Goal: Transaction & Acquisition: Purchase product/service

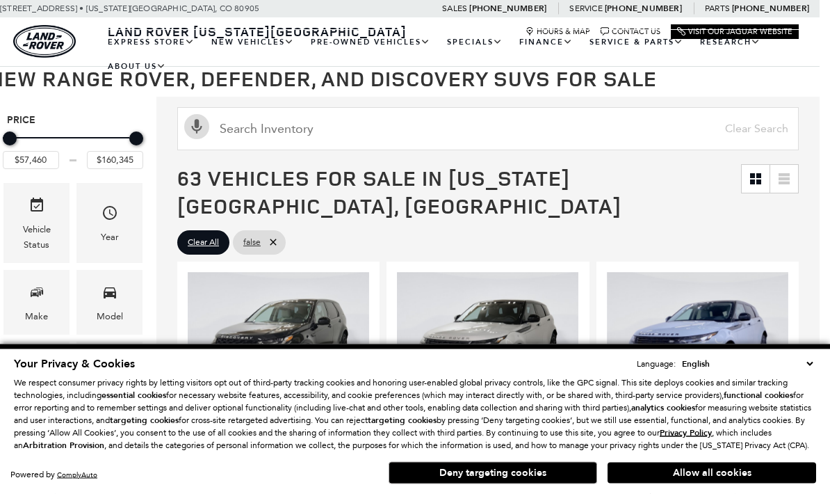
scroll to position [0, 10]
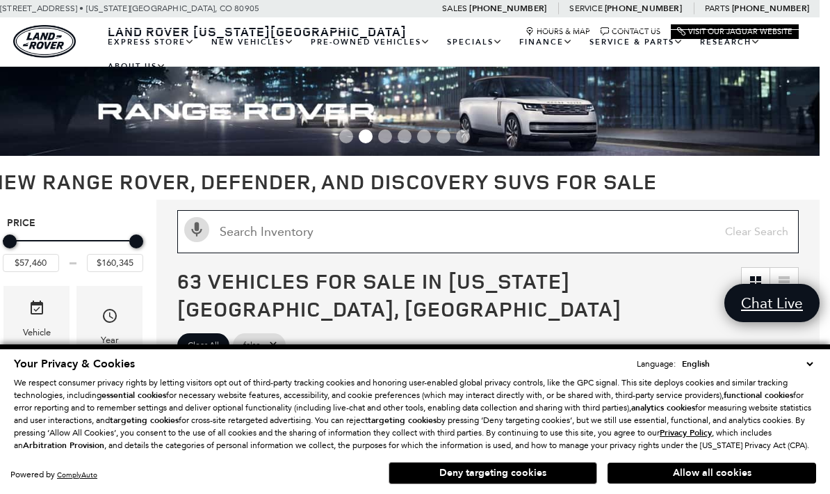
click at [449, 218] on input "text" at bounding box center [488, 231] width 622 height 43
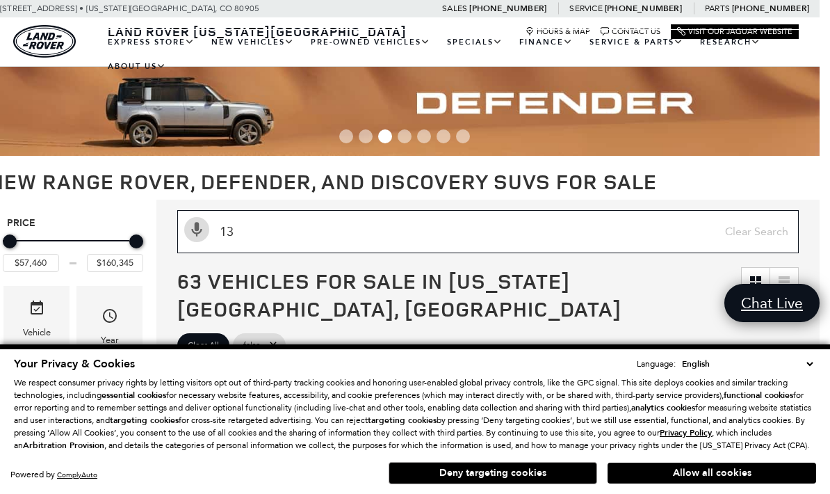
type input "130"
type input "$84,879"
type input "$148,130"
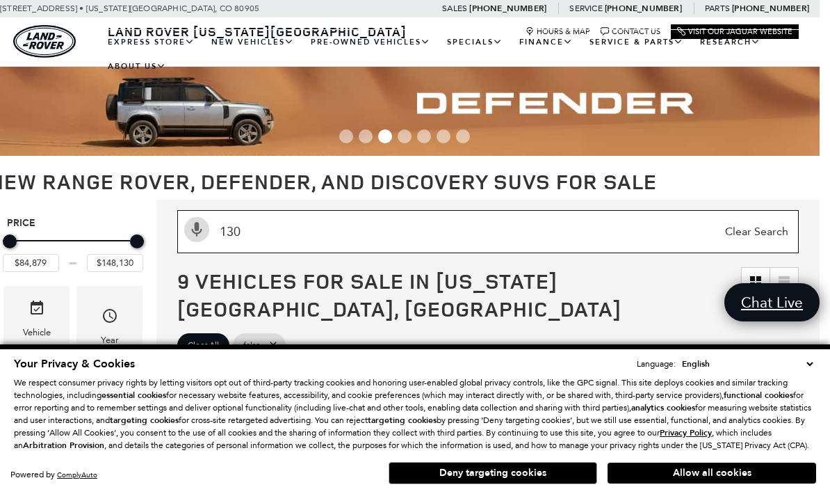
type input "130"
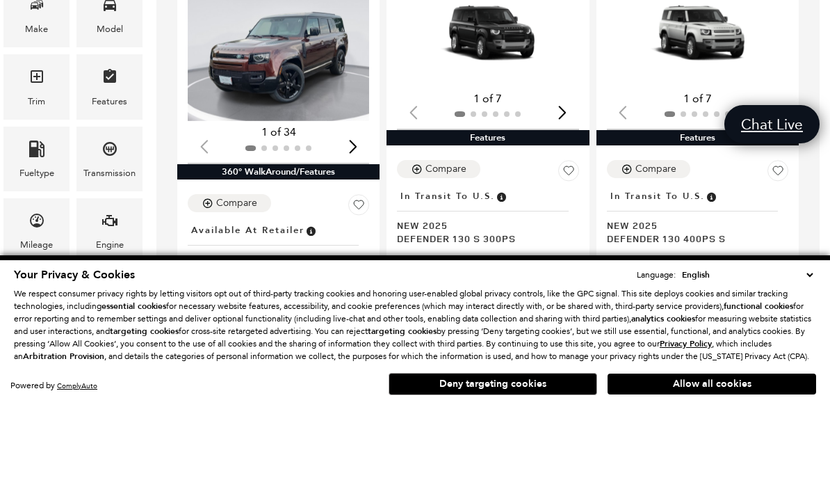
scroll to position [301, 10]
click at [563, 462] on button "Deny targeting cookies" at bounding box center [493, 473] width 209 height 22
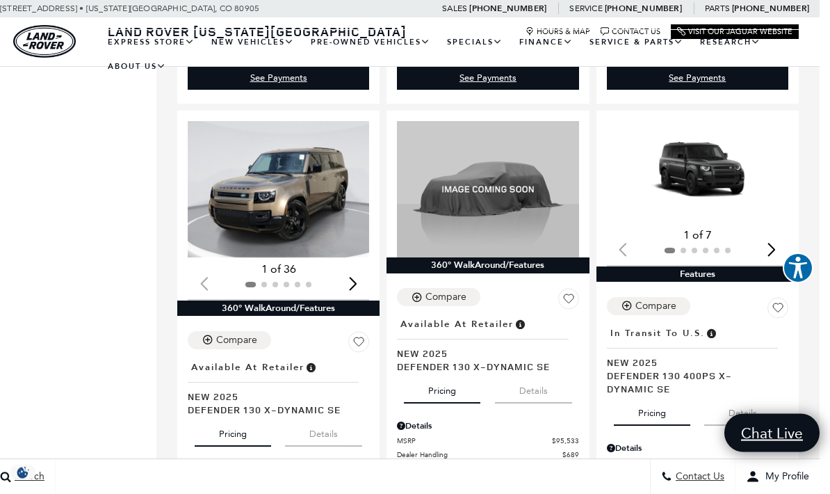
scroll to position [718, 10]
click at [698, 326] on span "In Transit to U.S." at bounding box center [658, 333] width 95 height 15
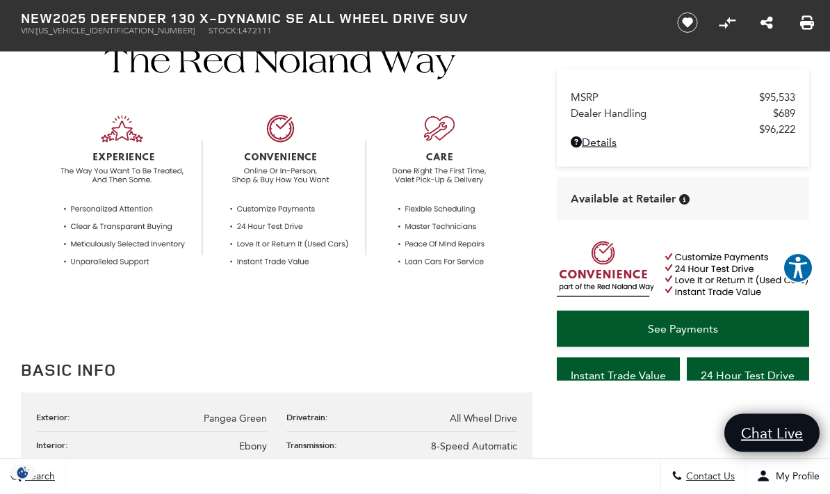
scroll to position [446, 0]
click at [700, 335] on span "See Payments" at bounding box center [683, 328] width 70 height 13
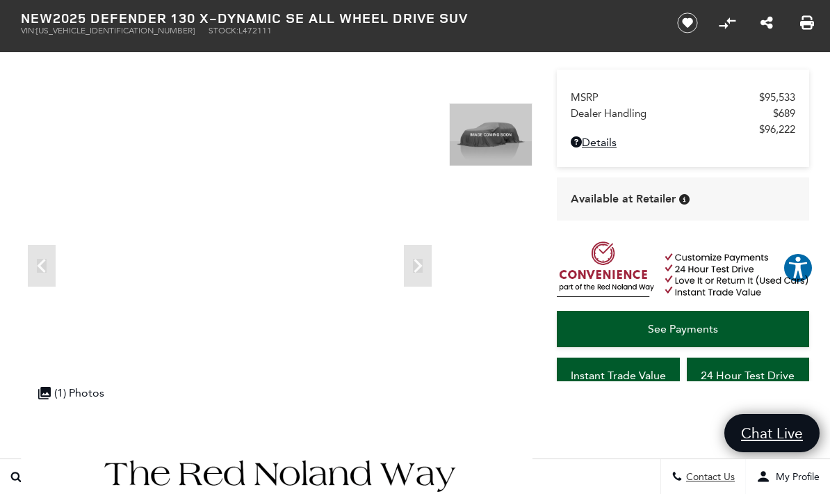
scroll to position [0, 0]
